Goal: Information Seeking & Learning: Learn about a topic

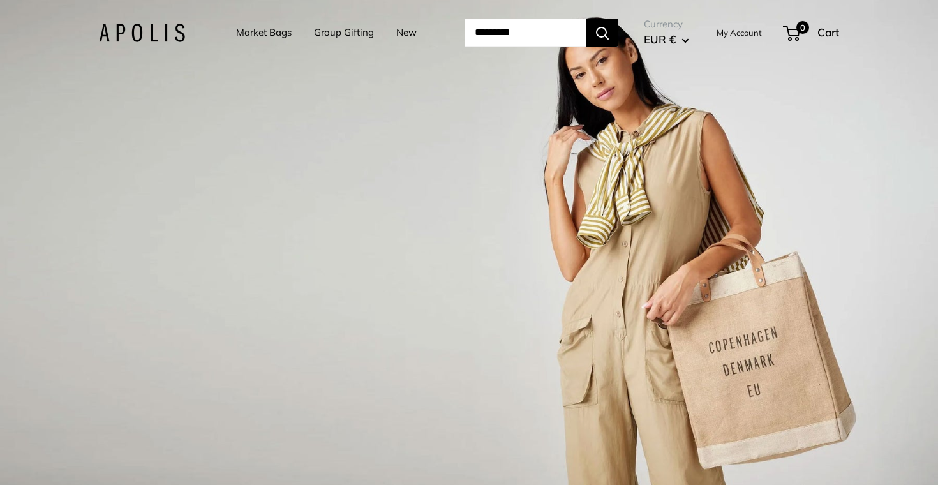
click at [689, 34] on button "EUR €" at bounding box center [666, 39] width 45 height 20
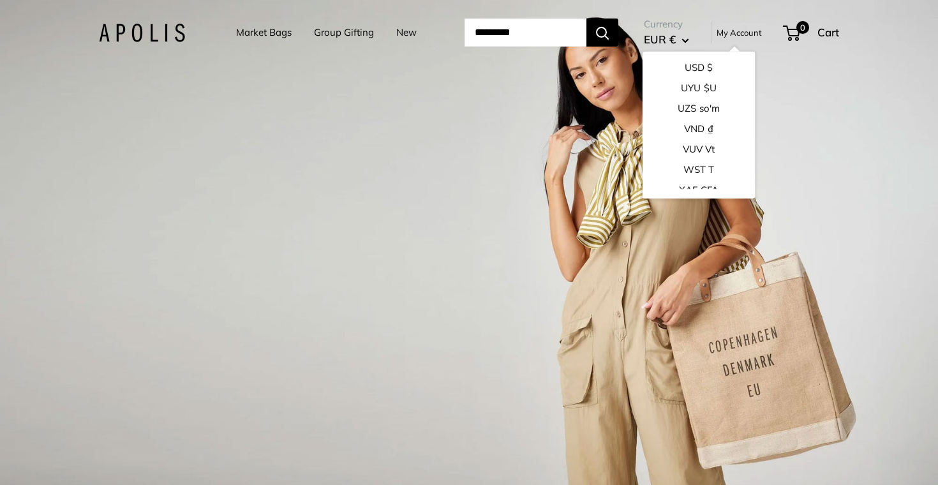
scroll to position [1964, 0]
click at [700, 66] on button "USD $" at bounding box center [698, 69] width 112 height 20
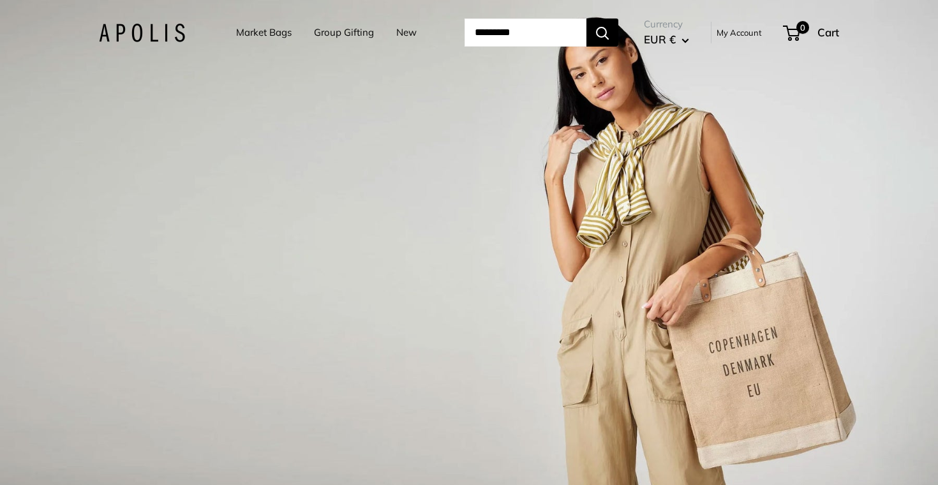
click at [481, 36] on input "Search..." at bounding box center [525, 32] width 122 height 28
type input "********"
click at [618, 33] on button "Search" at bounding box center [602, 32] width 32 height 28
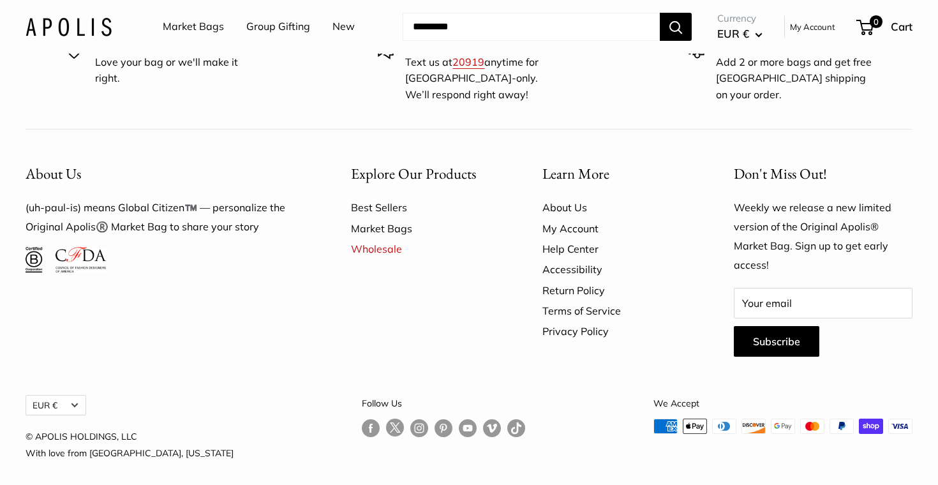
scroll to position [716, 0]
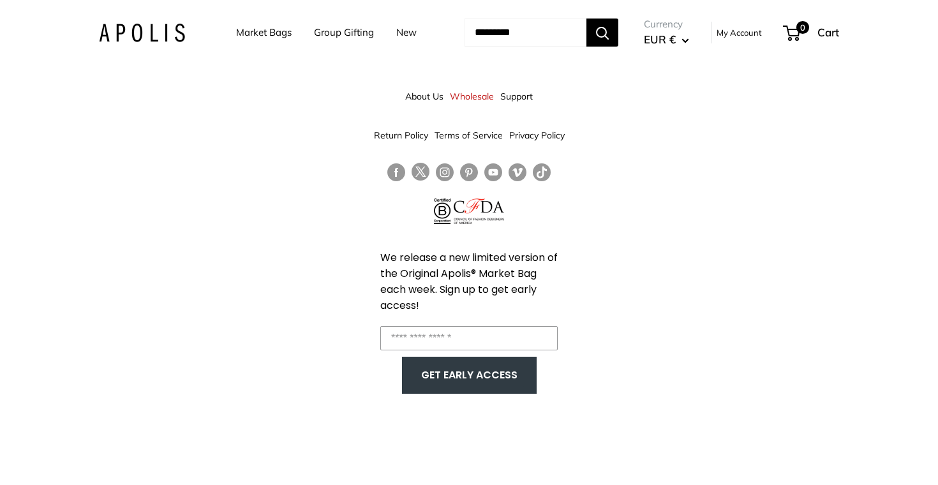
click at [428, 96] on link "About Us" at bounding box center [424, 96] width 38 height 23
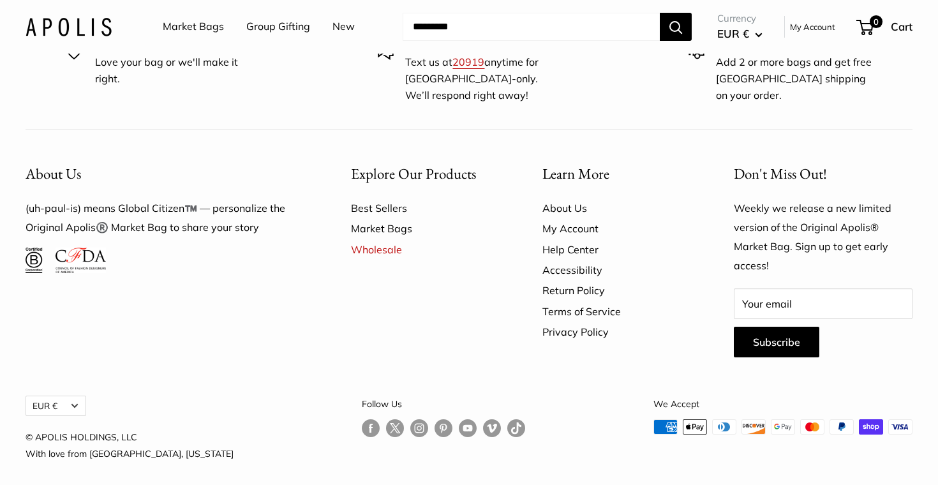
scroll to position [3523, 0]
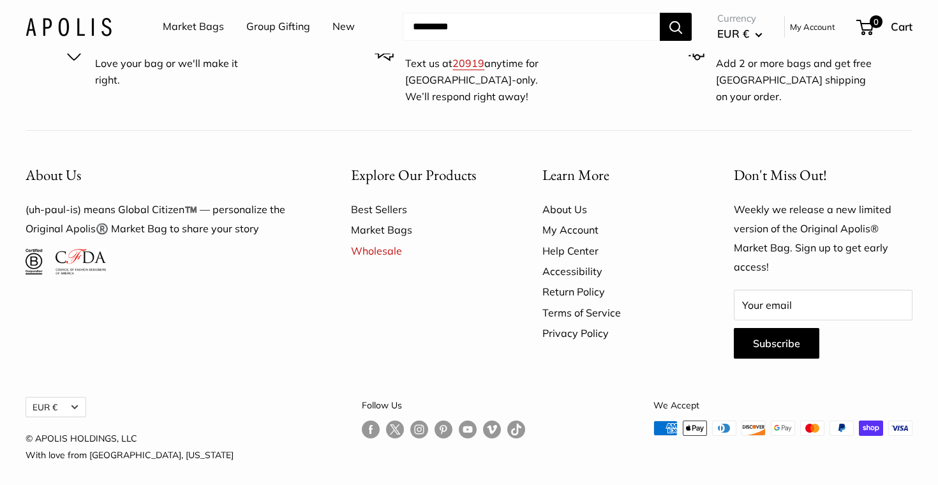
click at [73, 402] on button "EUR €" at bounding box center [56, 407] width 61 height 20
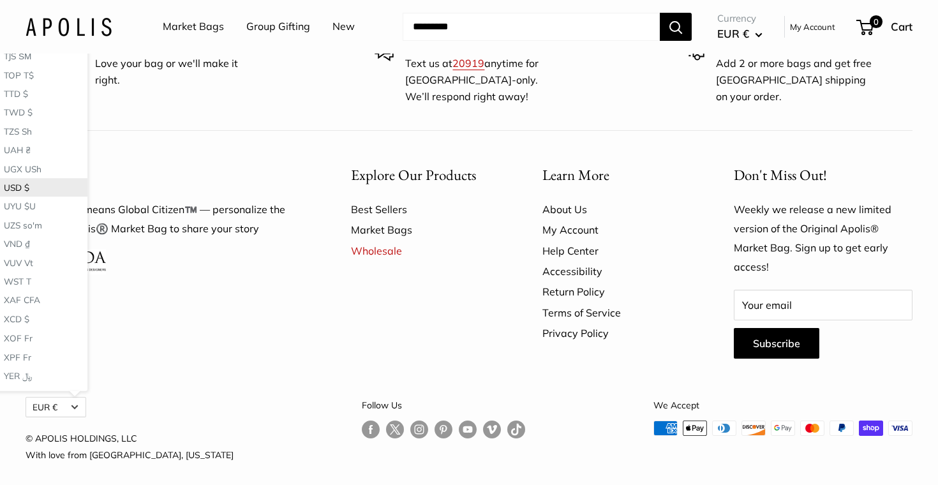
click at [60, 183] on button "USD $" at bounding box center [39, 187] width 95 height 18
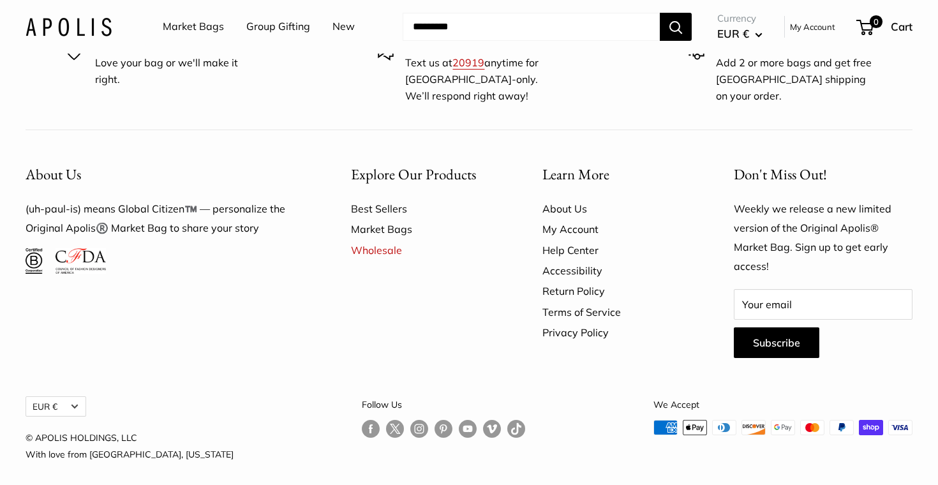
scroll to position [3523, 0]
